Goal: Share content: Share content

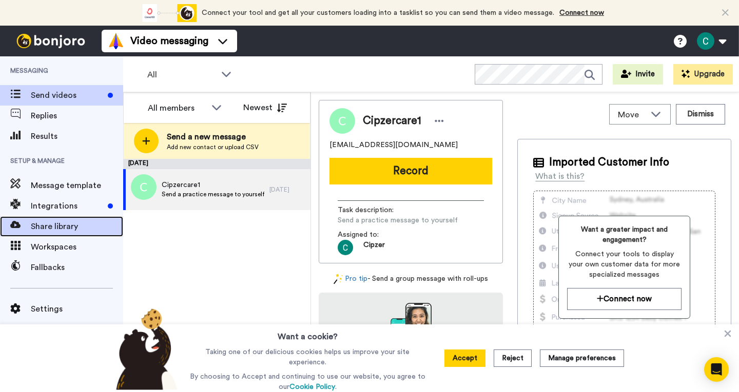
click at [50, 226] on span "Share library" at bounding box center [77, 227] width 92 height 12
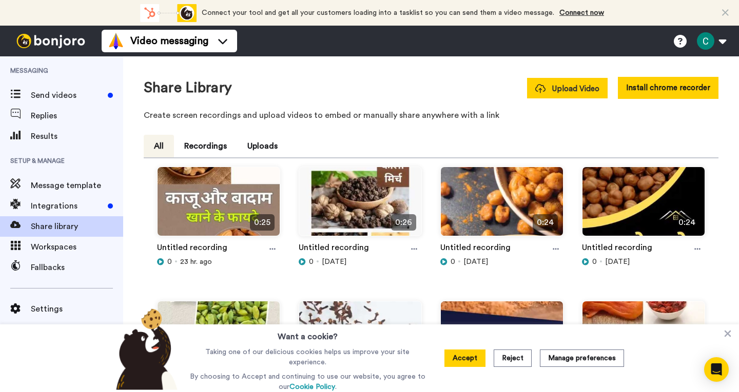
click at [579, 88] on span "Upload Video" at bounding box center [567, 89] width 64 height 11
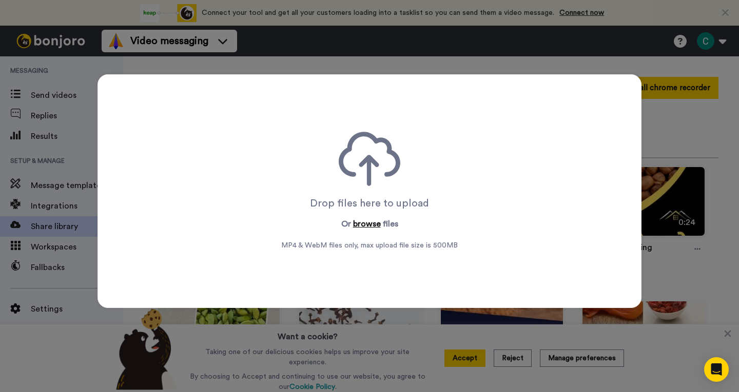
click at [362, 223] on button "browse" at bounding box center [367, 224] width 28 height 12
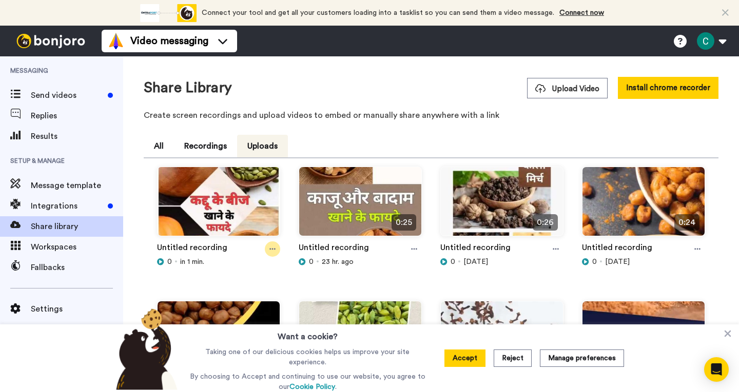
click at [272, 252] on icon at bounding box center [272, 249] width 6 height 7
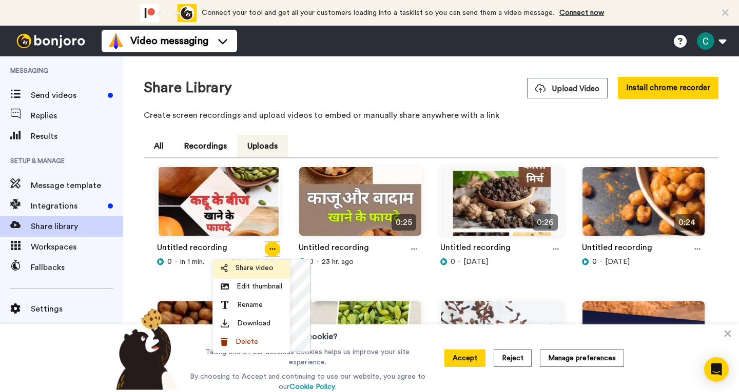
click at [264, 273] on span "Share video" at bounding box center [254, 268] width 38 height 10
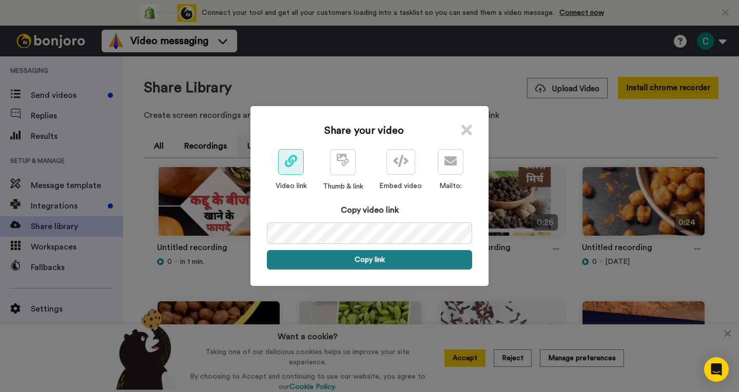
click at [386, 261] on button "Copy link" at bounding box center [369, 259] width 205 height 19
